Goal: Task Accomplishment & Management: Manage account settings

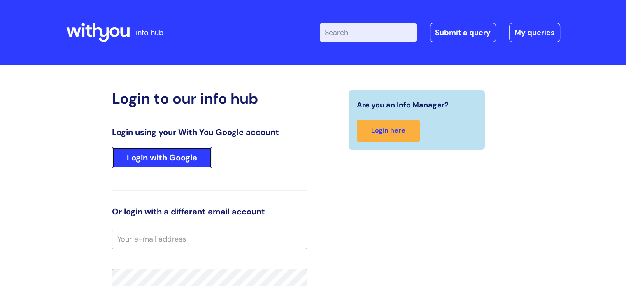
click at [167, 158] on link "Login with Google" at bounding box center [162, 157] width 100 height 21
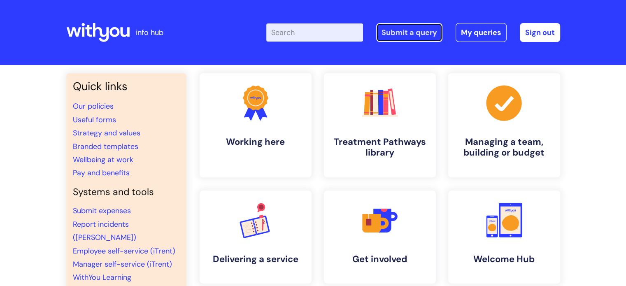
click at [422, 33] on link "Submit a query" at bounding box center [409, 32] width 66 height 19
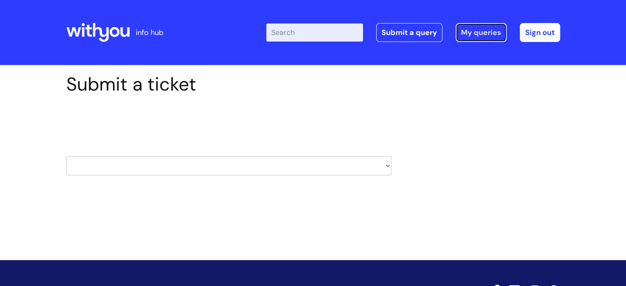
click at [469, 35] on link "My queries" at bounding box center [481, 32] width 51 height 19
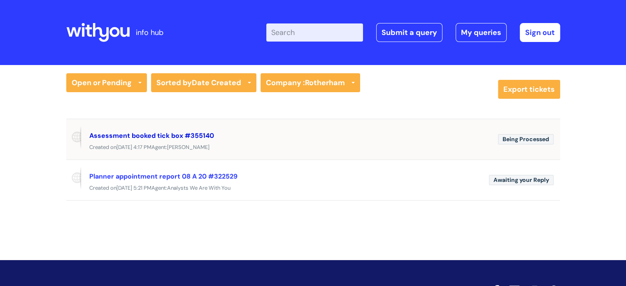
click at [121, 135] on link "Assessment booked tick box #355140" at bounding box center [151, 135] width 125 height 9
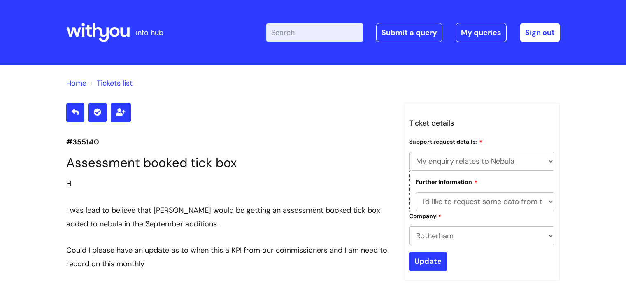
select select "My enquiry relates to Nebula"
select select "I'd like to request some data from the system"
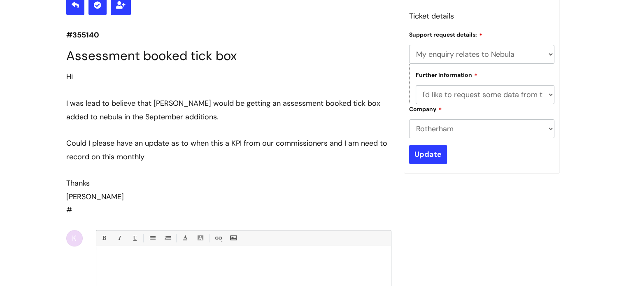
scroll to position [101, 0]
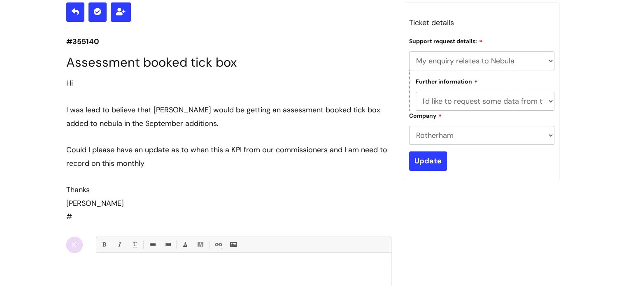
drag, startPoint x: 127, startPoint y: 205, endPoint x: 65, endPoint y: 35, distance: 180.4
click at [65, 35] on div "#355140 Assessment booked tick box Hi I was lead to believe that Rotherham woul…" at bounding box center [229, 209] width 338 height 414
copy section "#355140 Assessment booked tick box Hi I was lead to believe that Rotherham woul…"
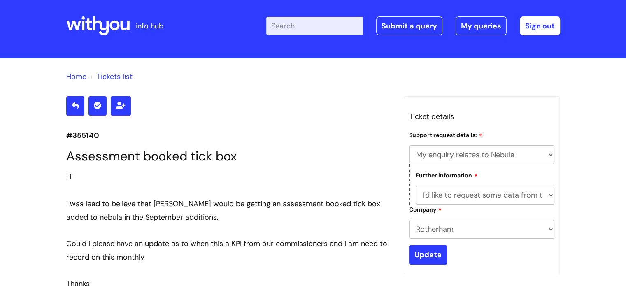
scroll to position [0, 0]
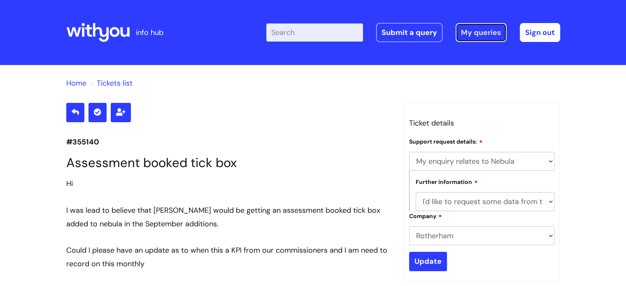
click at [495, 32] on link "My queries" at bounding box center [481, 32] width 51 height 19
